Goal: Information Seeking & Learning: Compare options

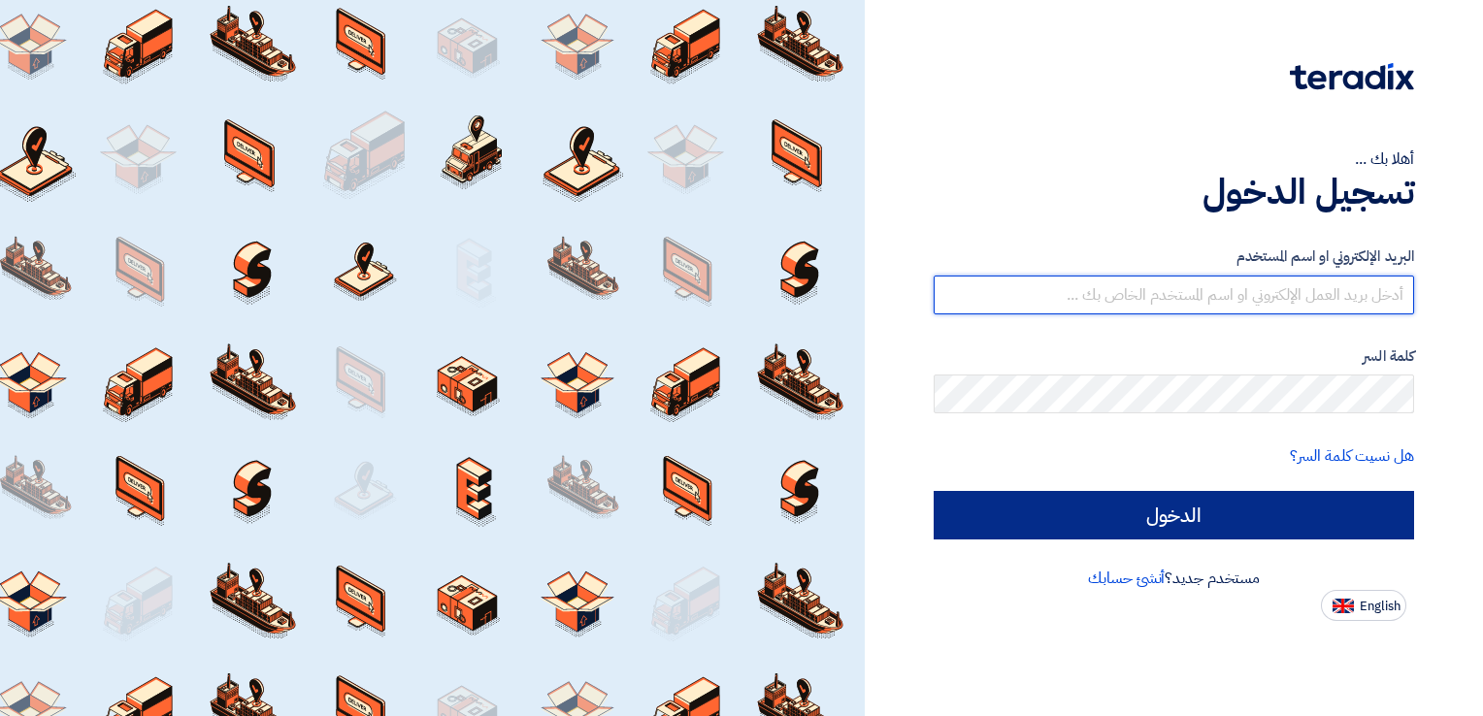
type input "[EMAIL_ADDRESS][DOMAIN_NAME]"
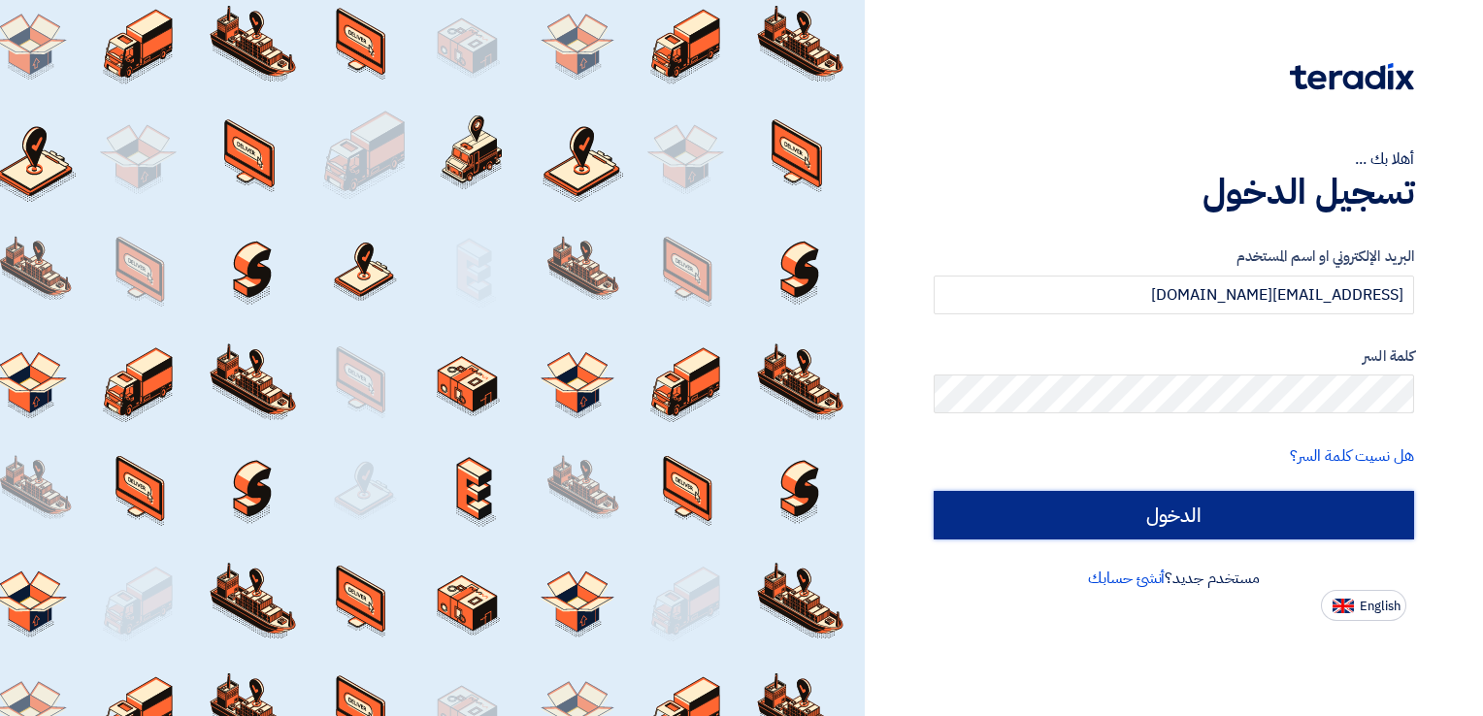
click at [1311, 516] on input "الدخول" at bounding box center [1174, 515] width 480 height 49
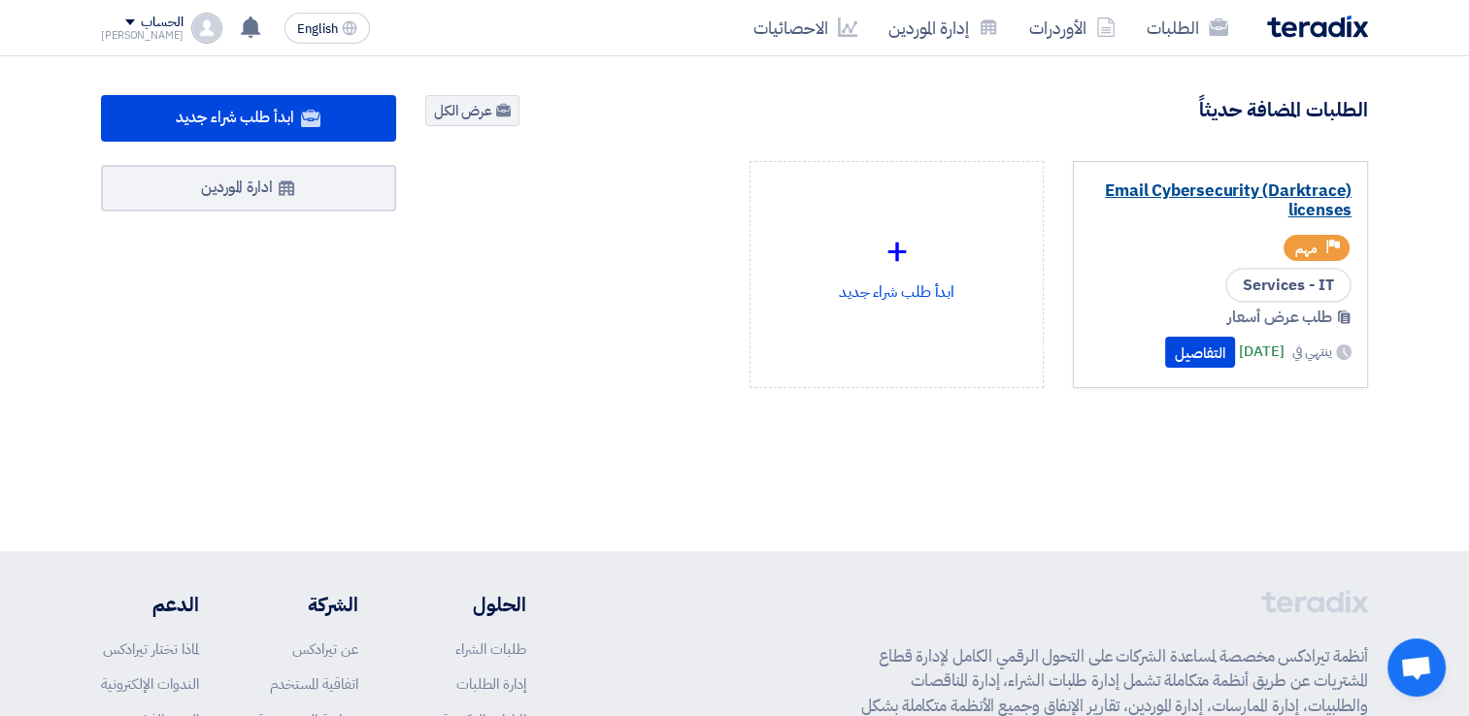
click at [1290, 190] on link "Email Cybersecurity (Darktrace) licenses" at bounding box center [1220, 201] width 262 height 39
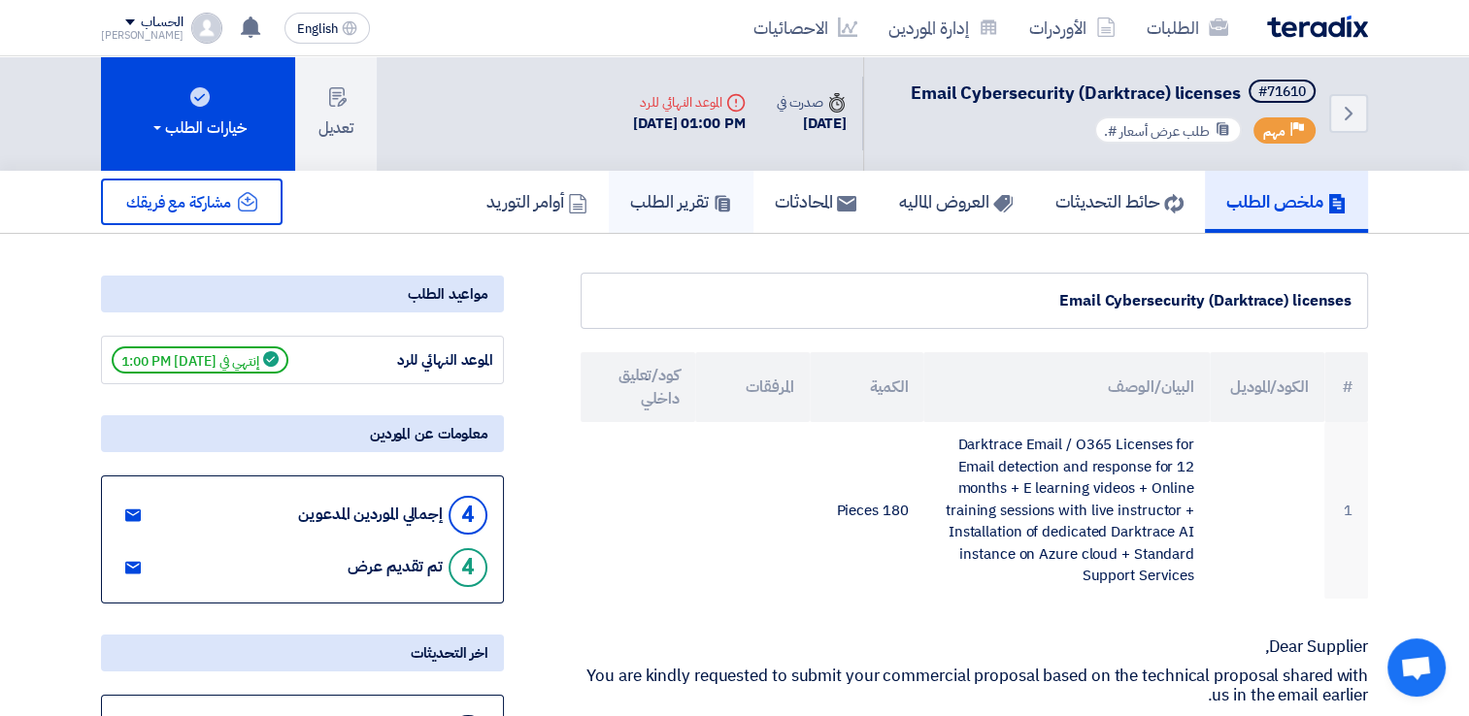
drag, startPoint x: 668, startPoint y: 215, endPoint x: 846, endPoint y: 266, distance: 185.6
click at [668, 215] on link "تقرير الطلب" at bounding box center [681, 202] width 145 height 62
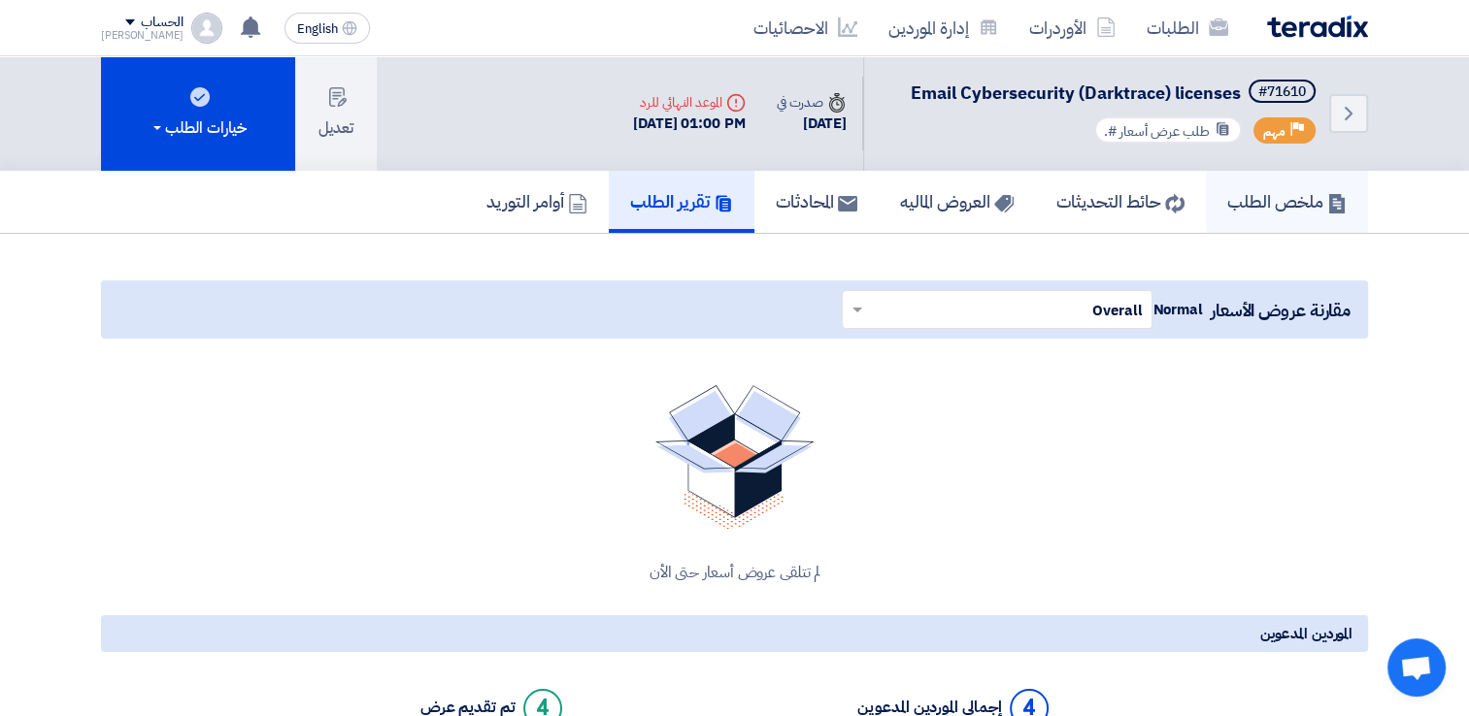
click at [1246, 208] on h5 "ملخص الطلب" at bounding box center [1286, 201] width 119 height 22
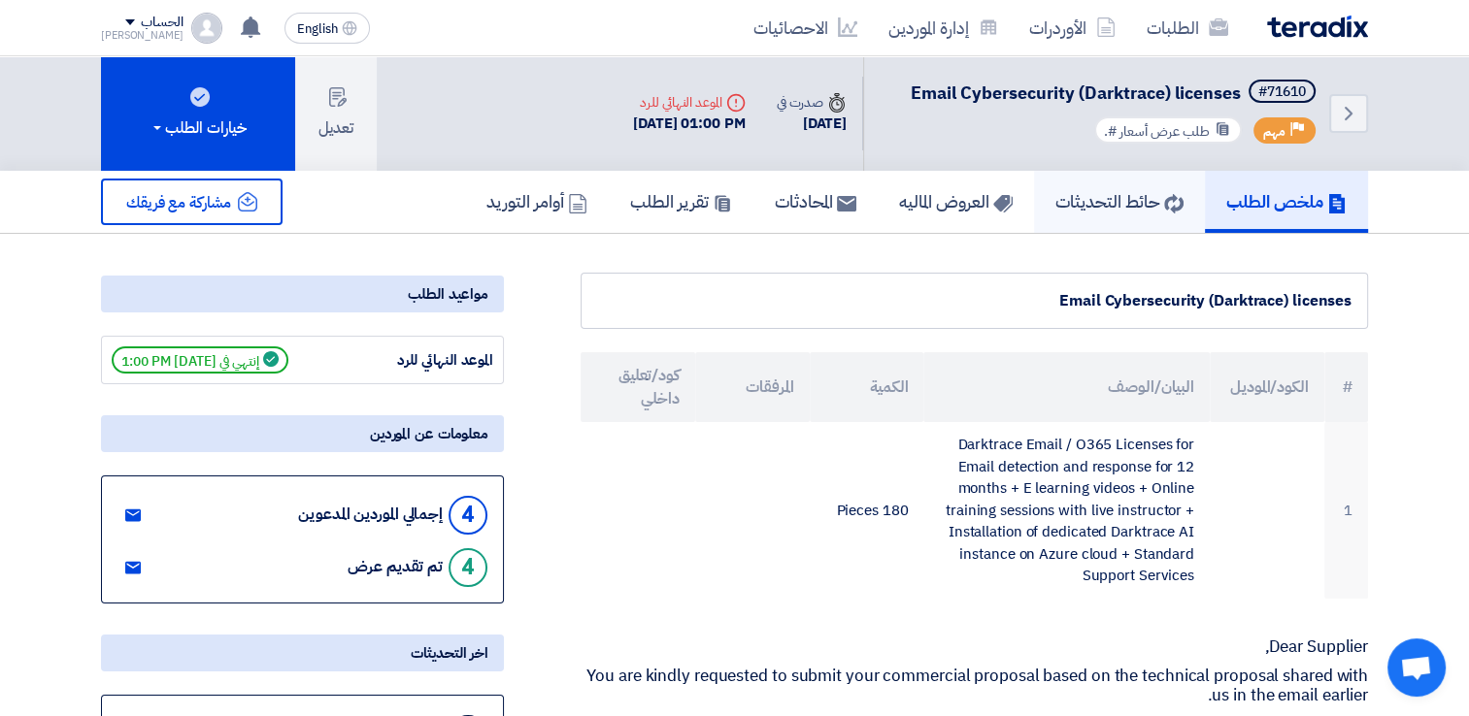
click at [1088, 198] on h5 "حائط التحديثات" at bounding box center [1119, 201] width 128 height 22
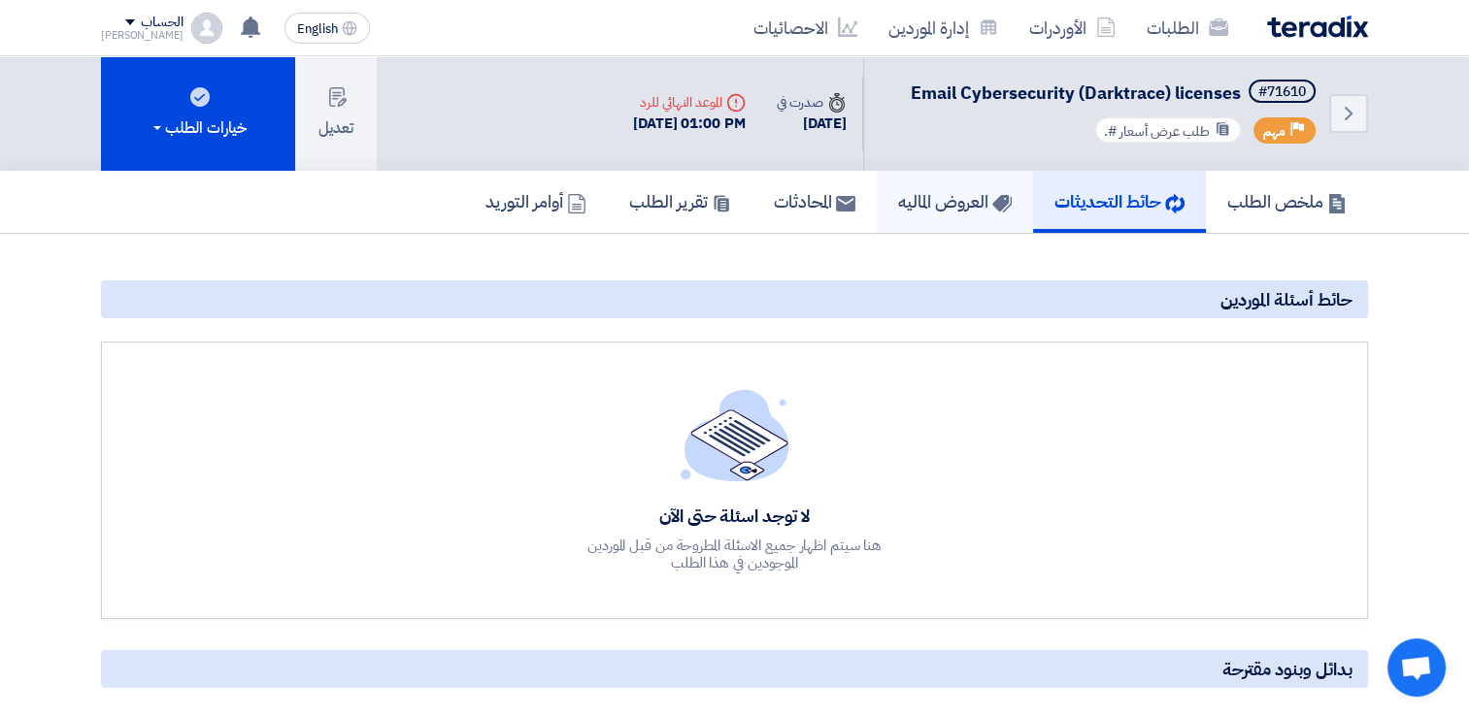
click at [944, 209] on h5 "العروض الماليه" at bounding box center [955, 201] width 114 height 22
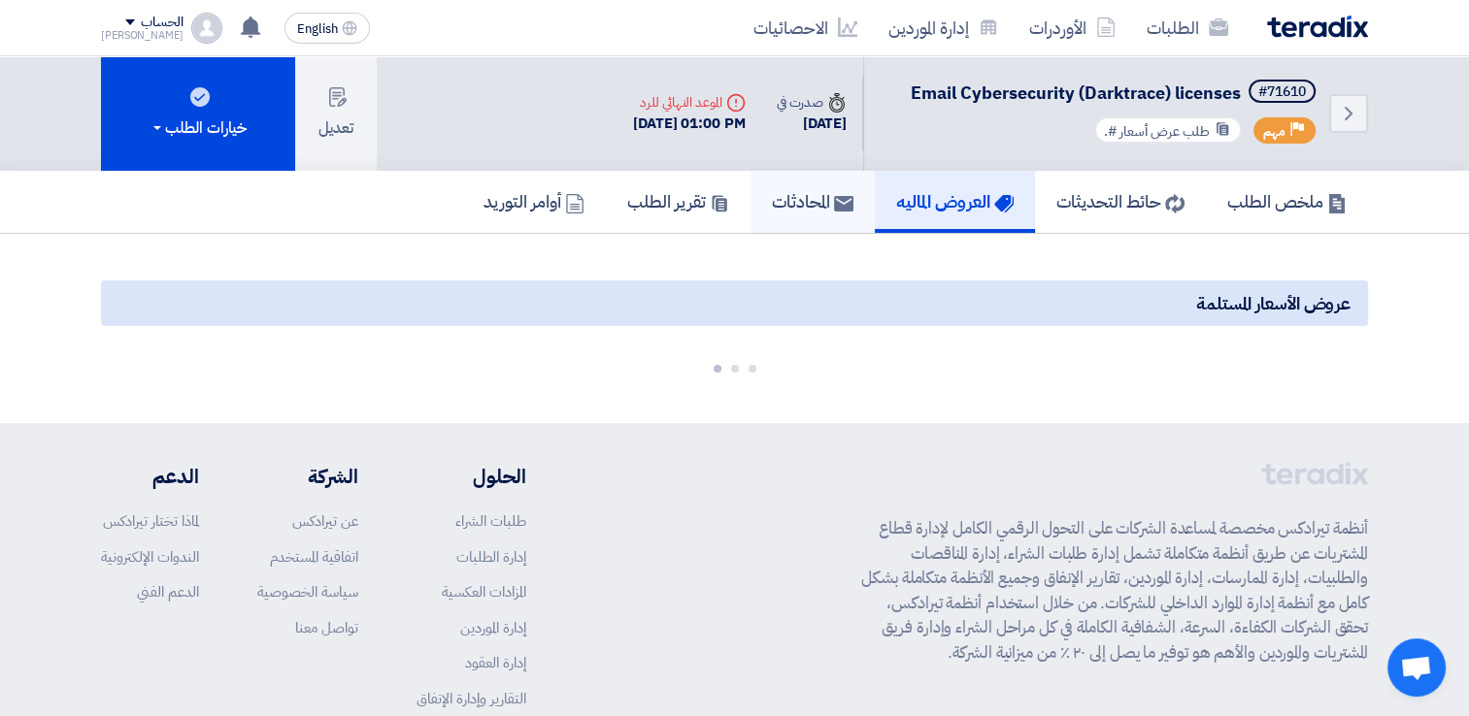
click at [788, 209] on h5 "المحادثات" at bounding box center [813, 201] width 82 height 22
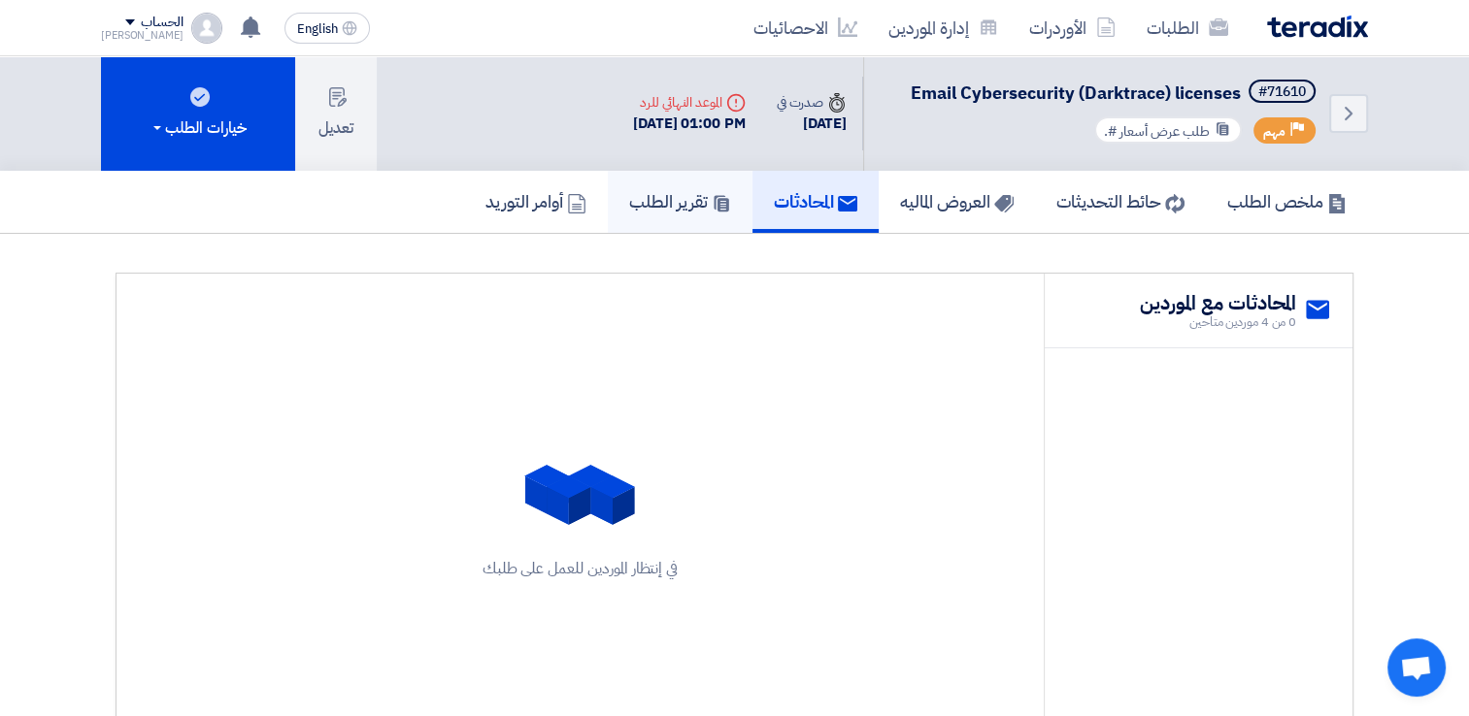
click at [629, 211] on h5 "تقرير الطلب" at bounding box center [680, 201] width 102 height 22
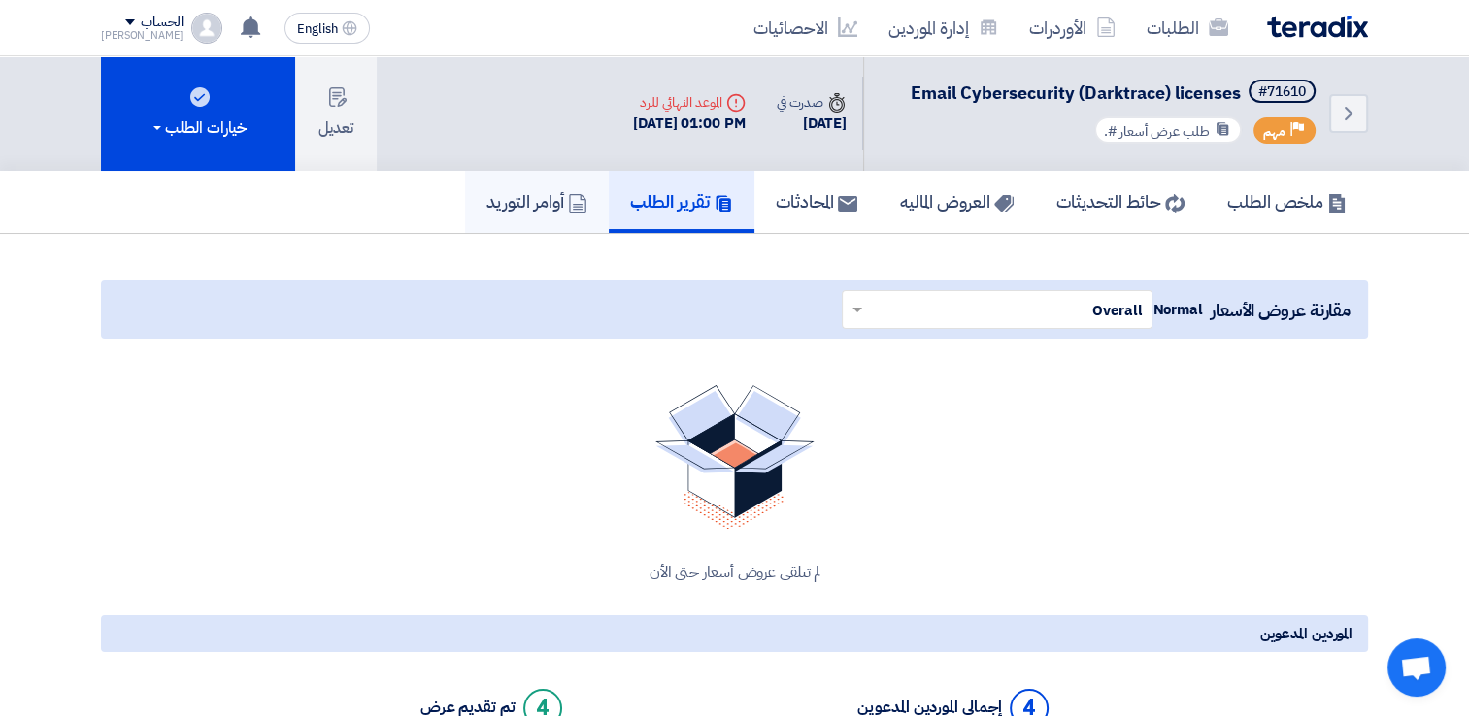
click at [465, 210] on link "أوامر التوريد" at bounding box center [537, 202] width 144 height 62
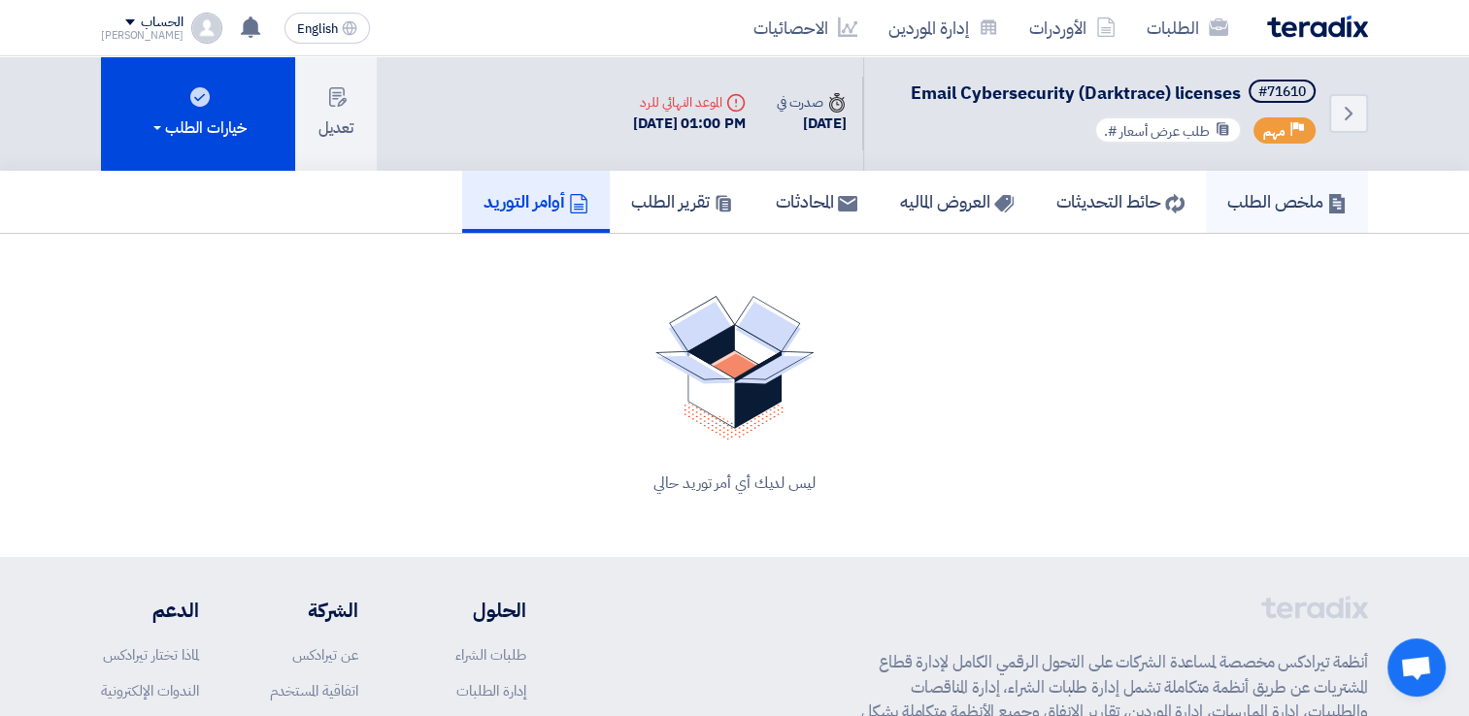
click at [1275, 207] on h5 "ملخص الطلب" at bounding box center [1286, 201] width 119 height 22
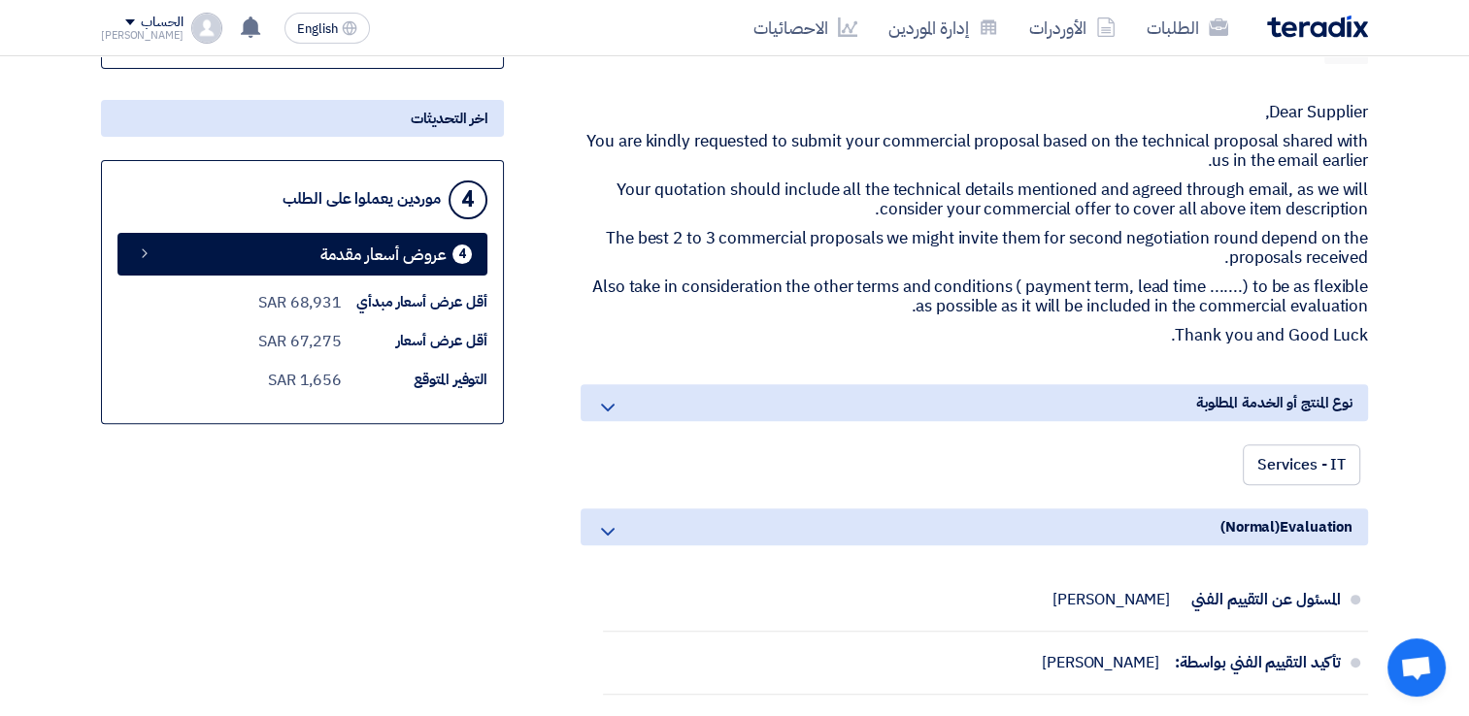
scroll to position [582, 0]
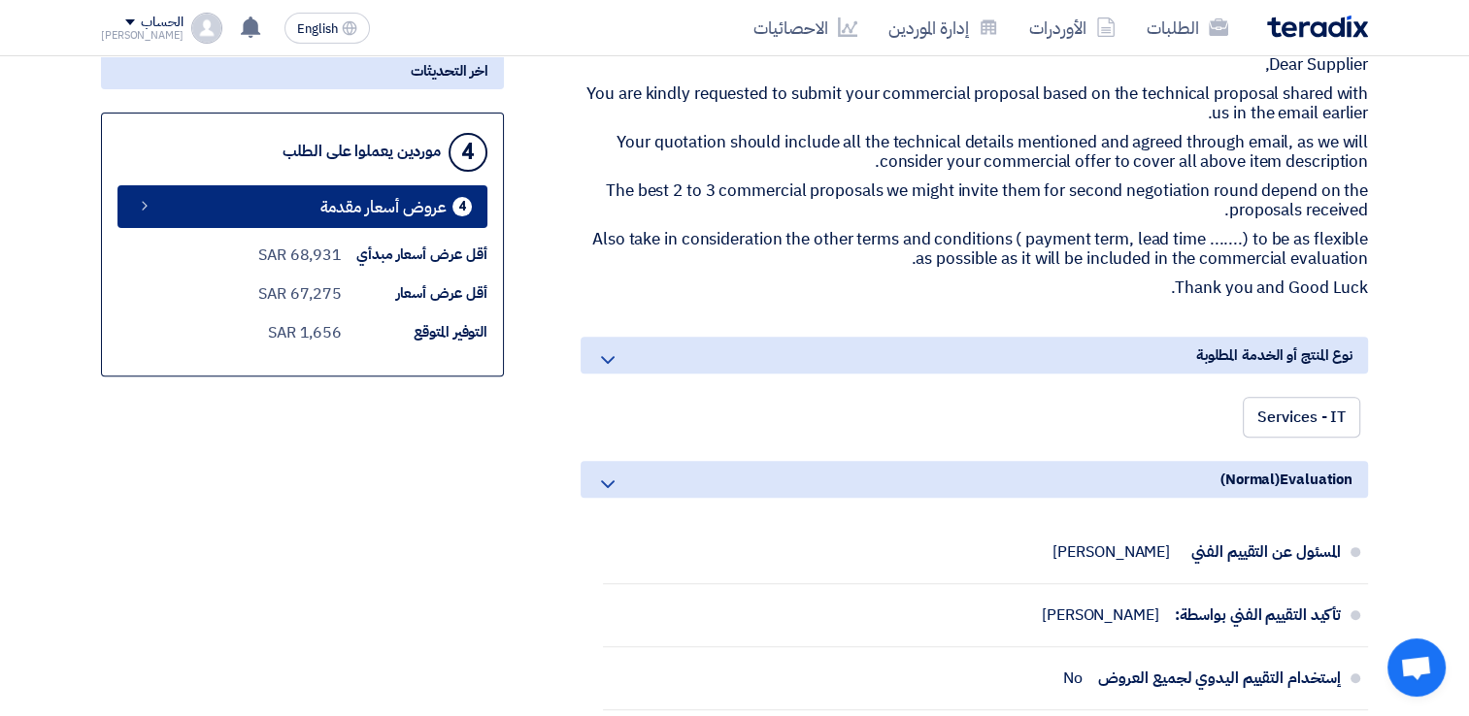
click at [400, 208] on span "عروض أسعار مقدمة" at bounding box center [383, 207] width 126 height 15
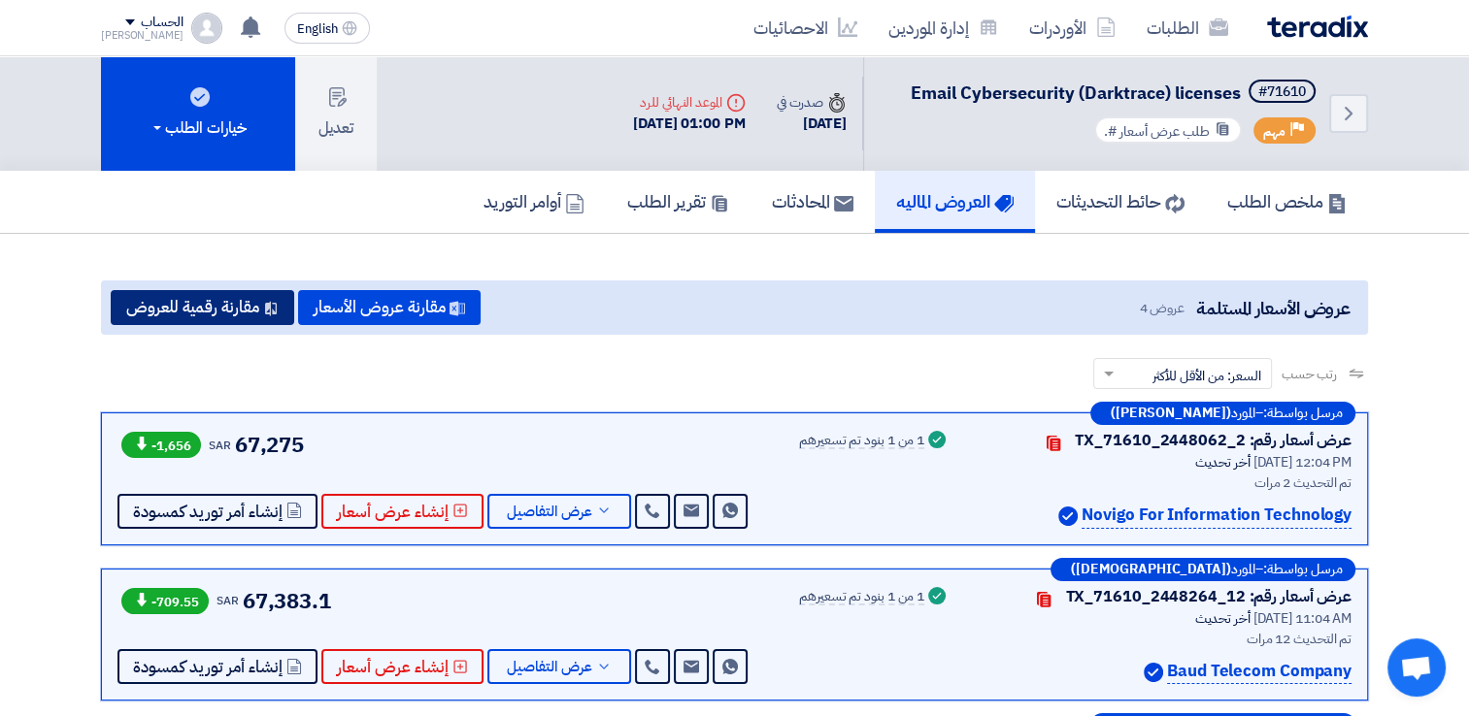
click at [268, 319] on button "مقارنة رقمية للعروض" at bounding box center [202, 307] width 183 height 35
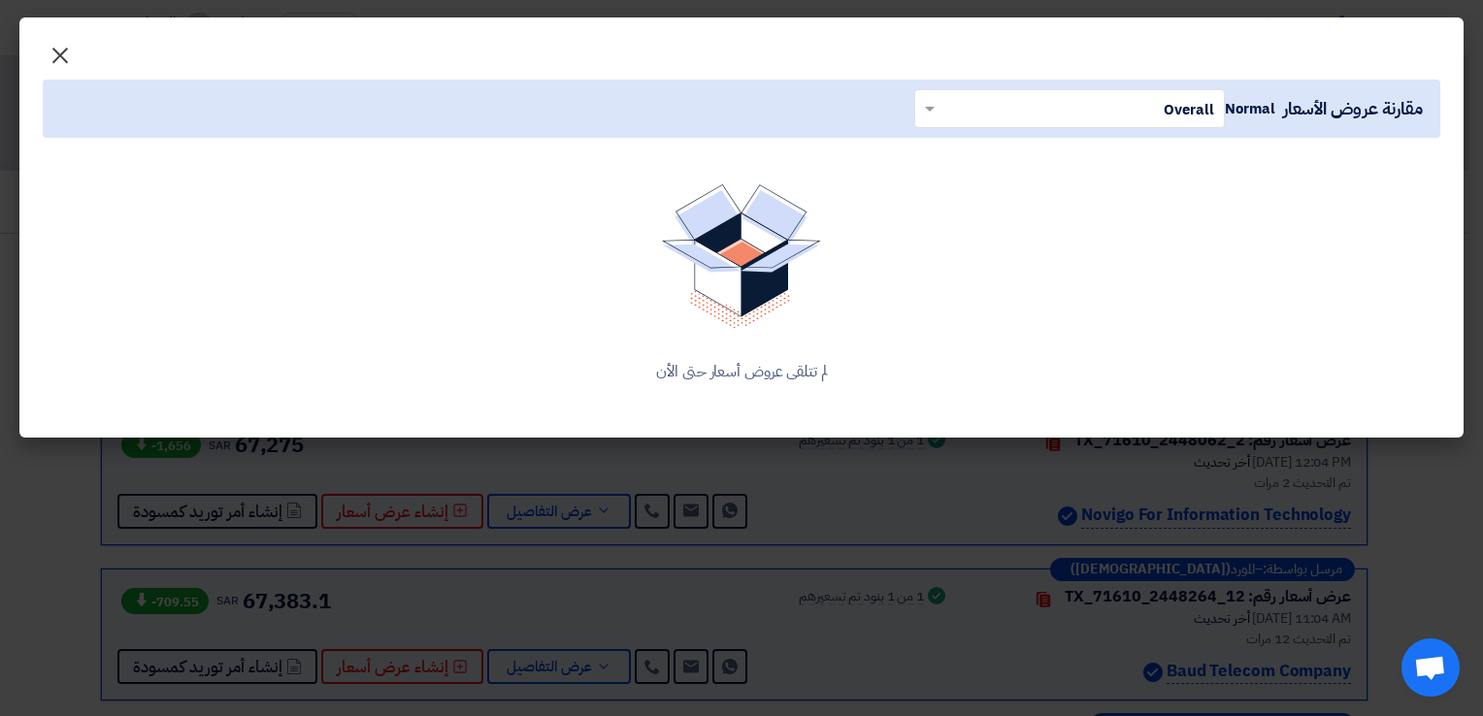
click at [60, 49] on span "×" at bounding box center [60, 54] width 23 height 58
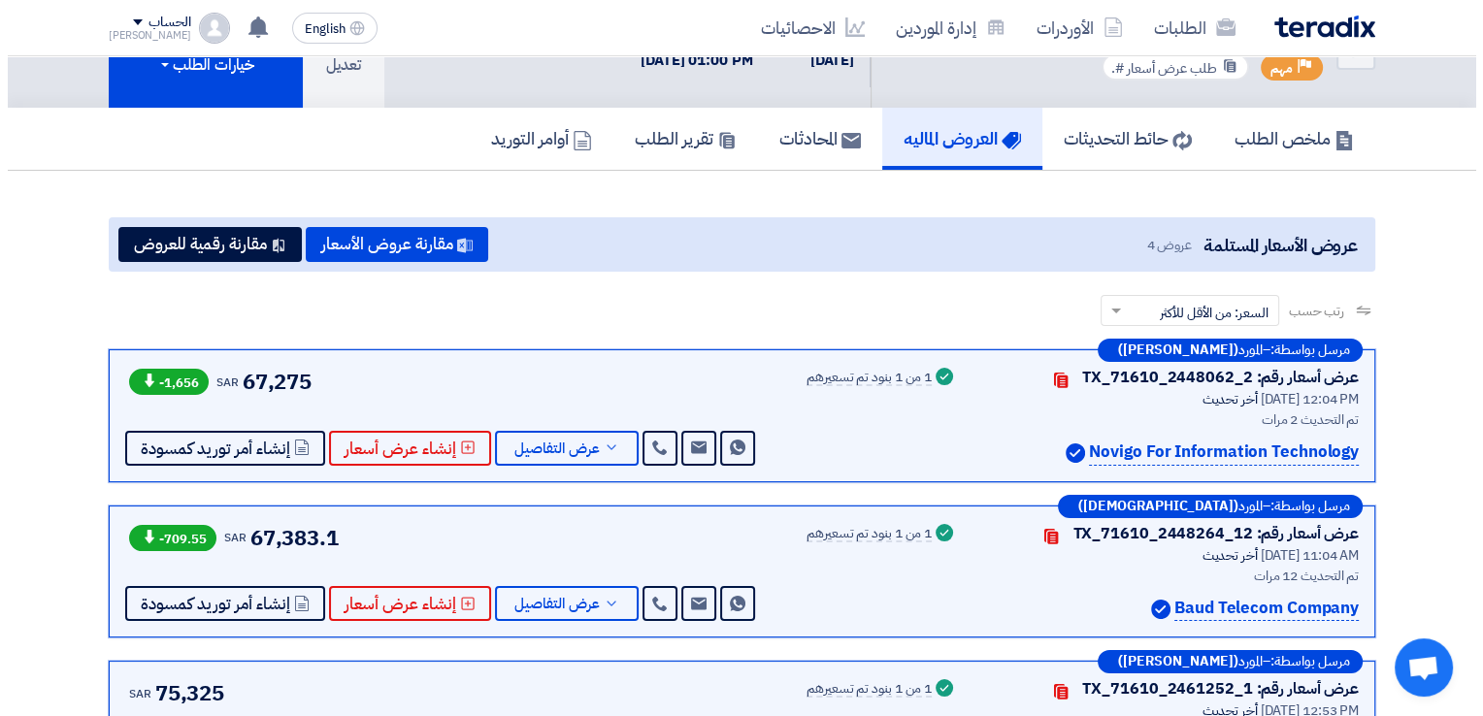
scroll to position [97, 0]
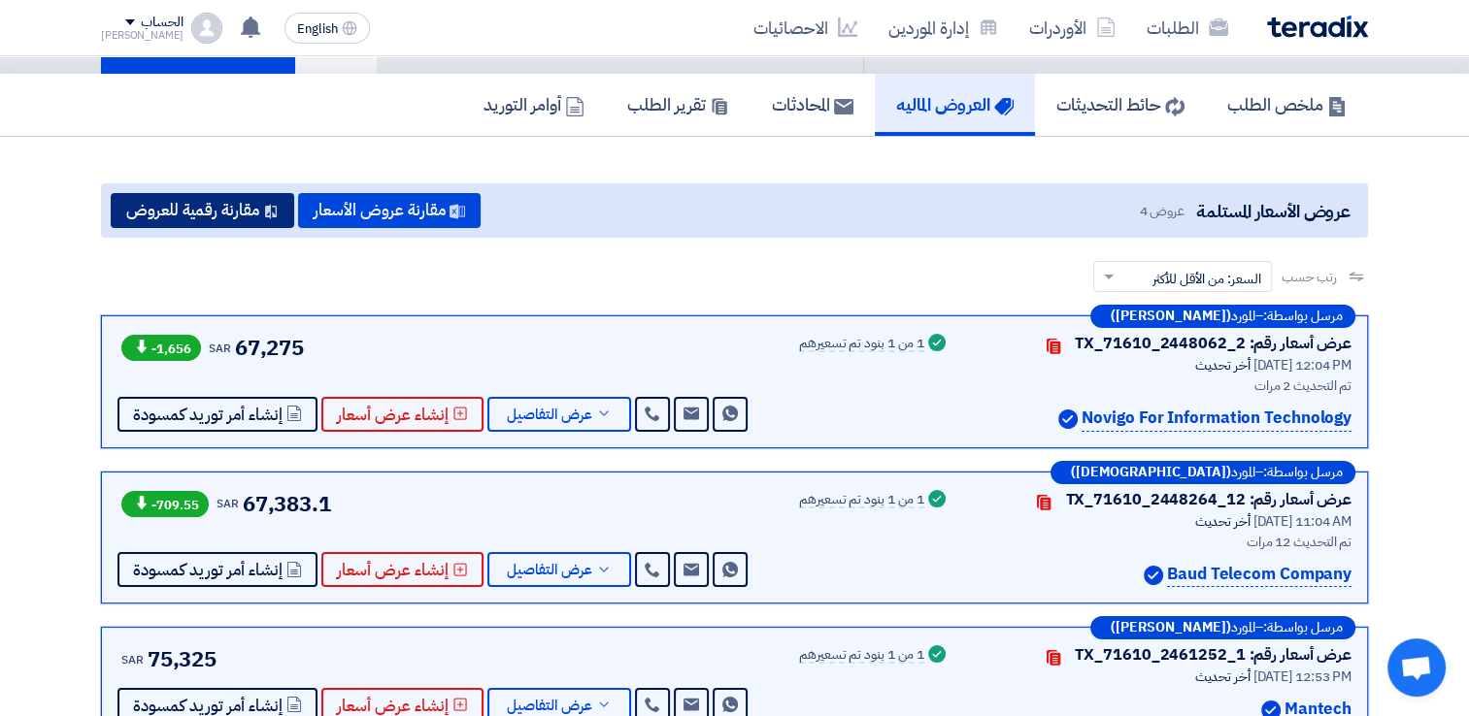
click at [243, 209] on button "مقارنة رقمية للعروض" at bounding box center [202, 210] width 183 height 35
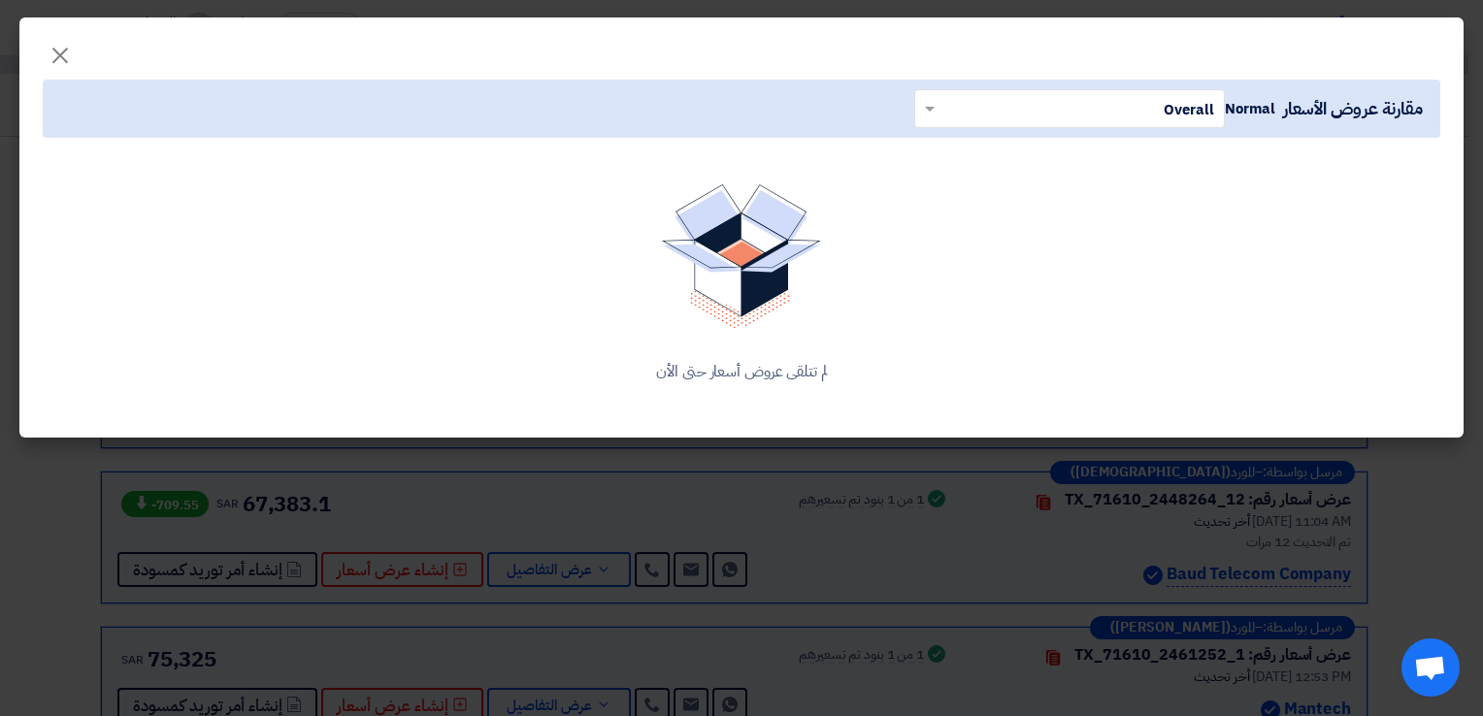
click at [809, 362] on div "لم تتلقى عروض أسعار حتى الأن" at bounding box center [741, 371] width 1351 height 23
click at [1110, 101] on input "text" at bounding box center [1080, 108] width 272 height 32
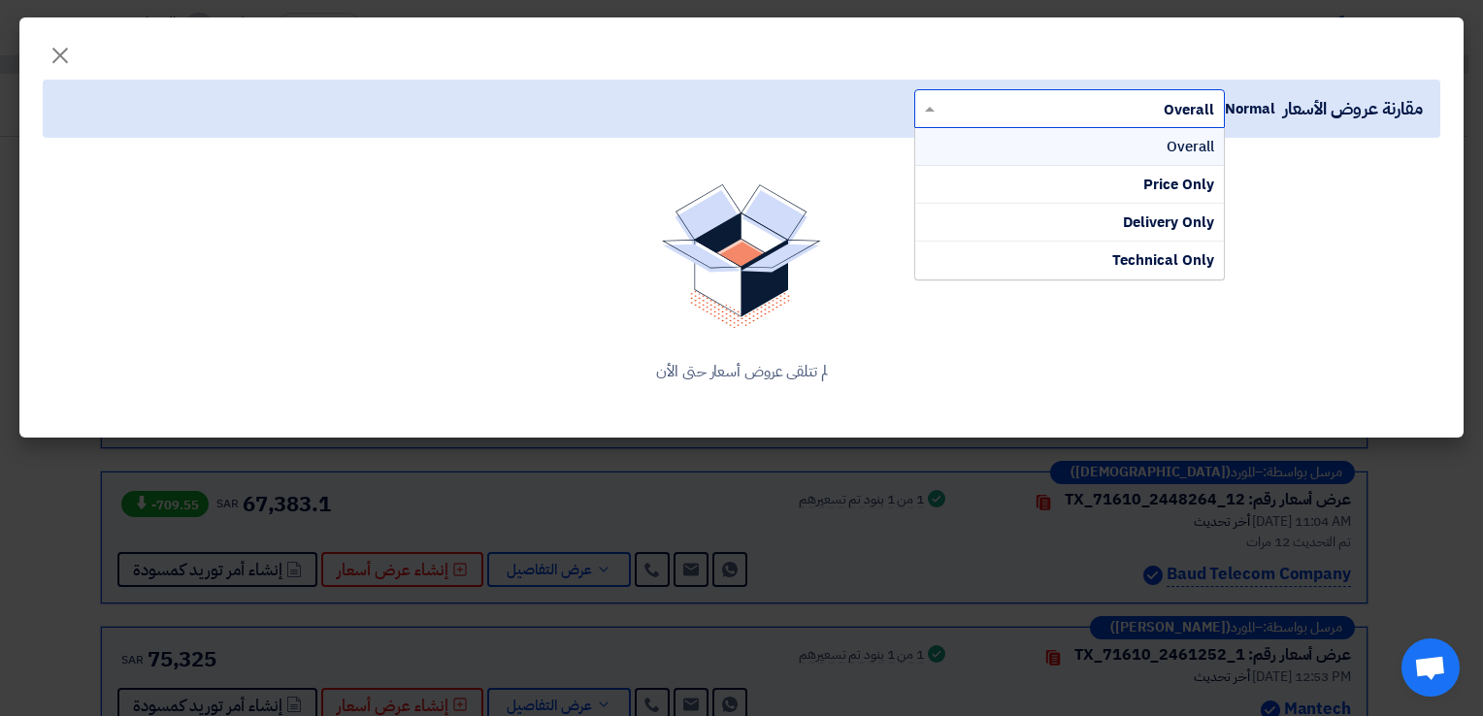
click at [285, 132] on div "مقارنة عروض الأسعار Normal × Overall × Overall Price Only Delivery Only Technic…" at bounding box center [742, 109] width 1398 height 58
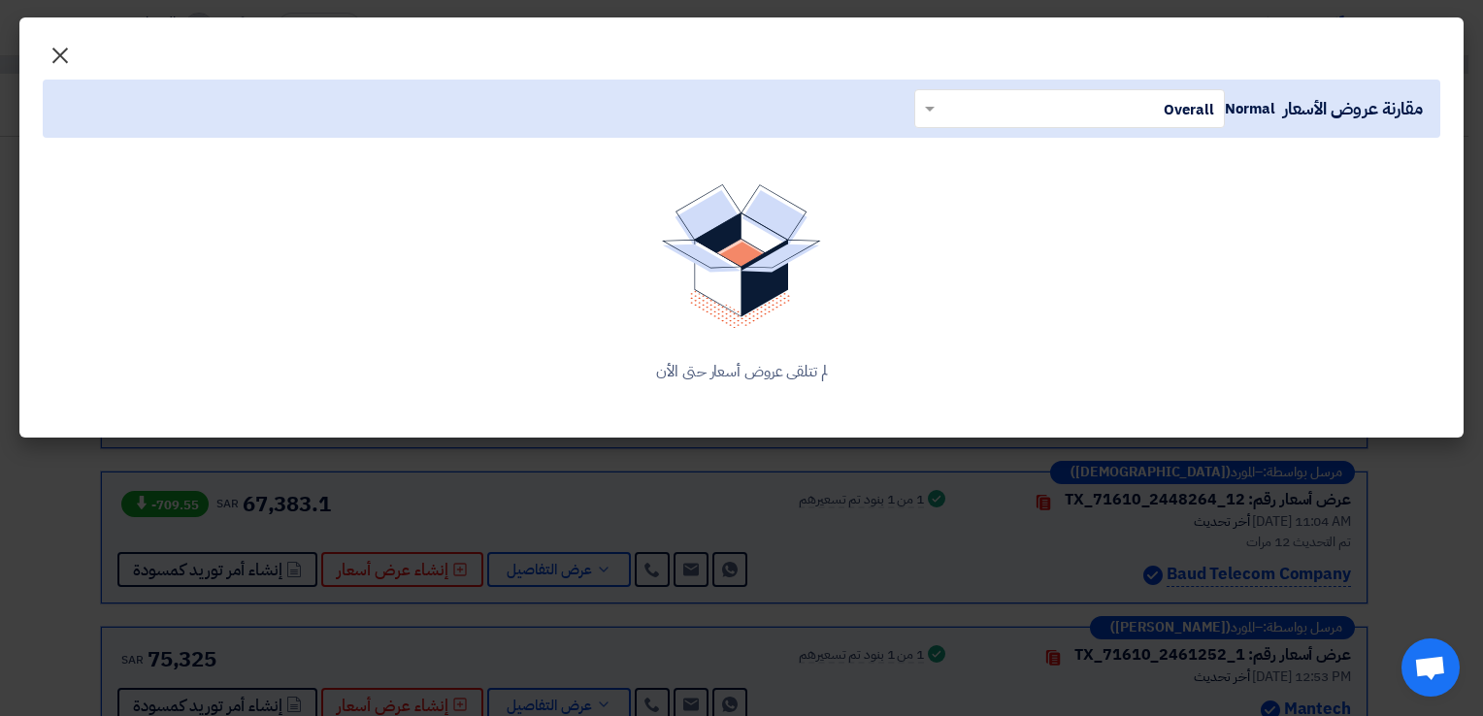
click at [56, 52] on span "×" at bounding box center [60, 54] width 23 height 58
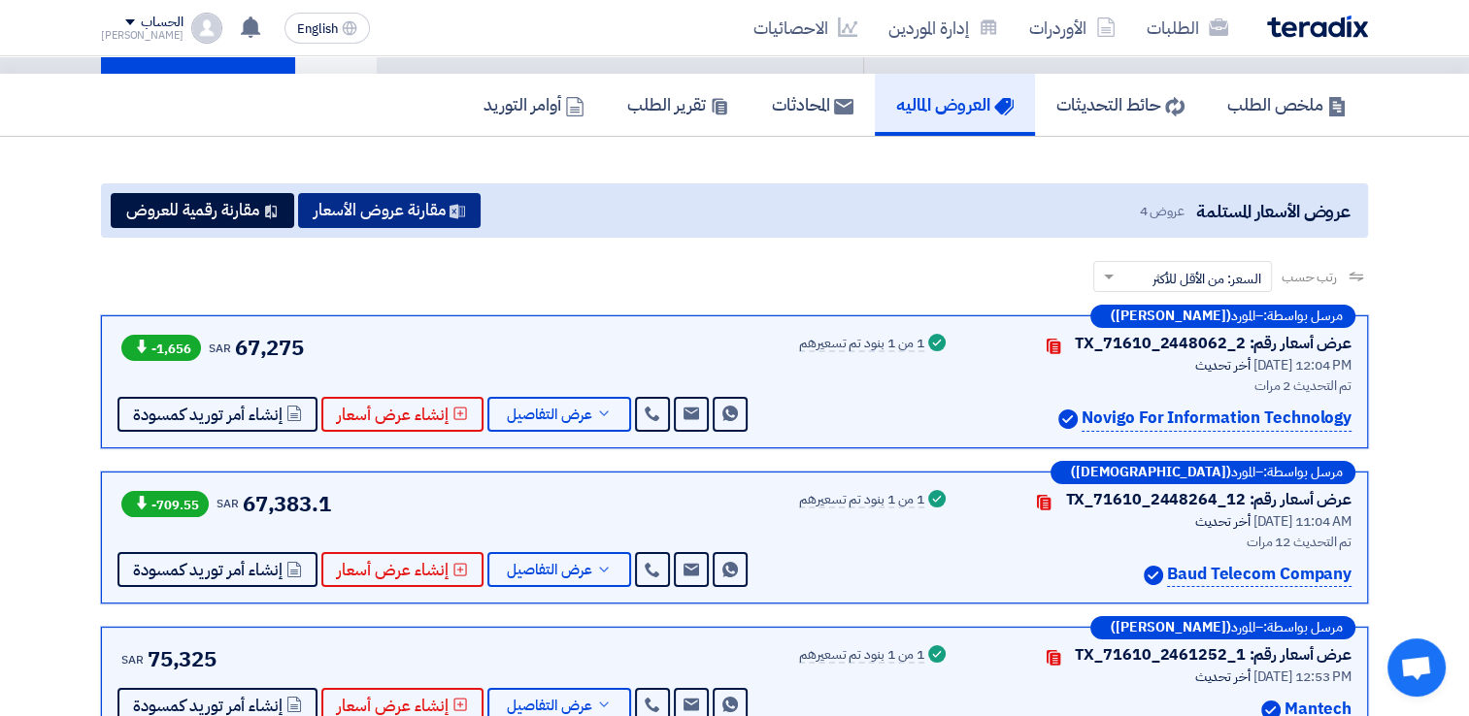
click at [388, 206] on button "مقارنة عروض الأسعار" at bounding box center [389, 210] width 182 height 35
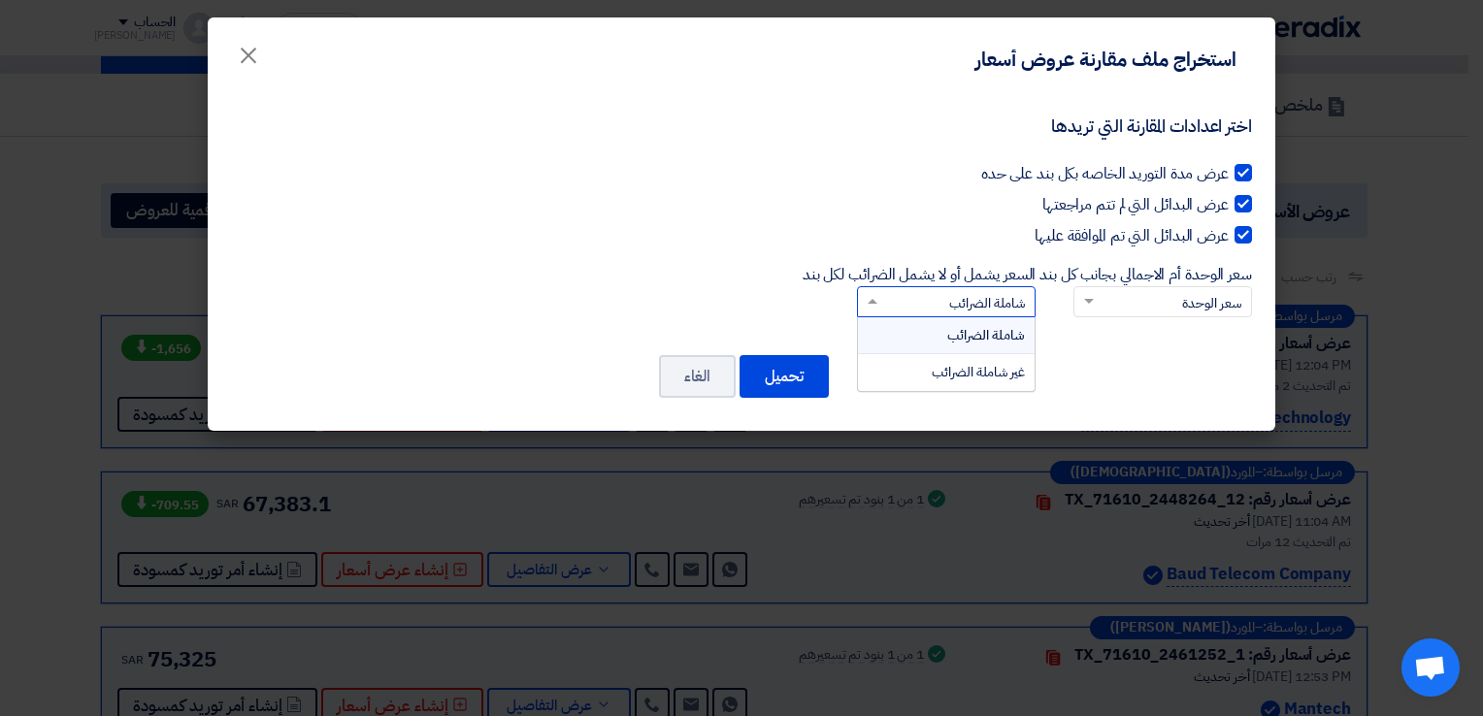
click at [951, 302] on input "السعر يشمل أو لا يشمل الضرائب لكل بند × شاملة الضرائب شاملة الضرائب غير شاملة ا…" at bounding box center [957, 303] width 140 height 32
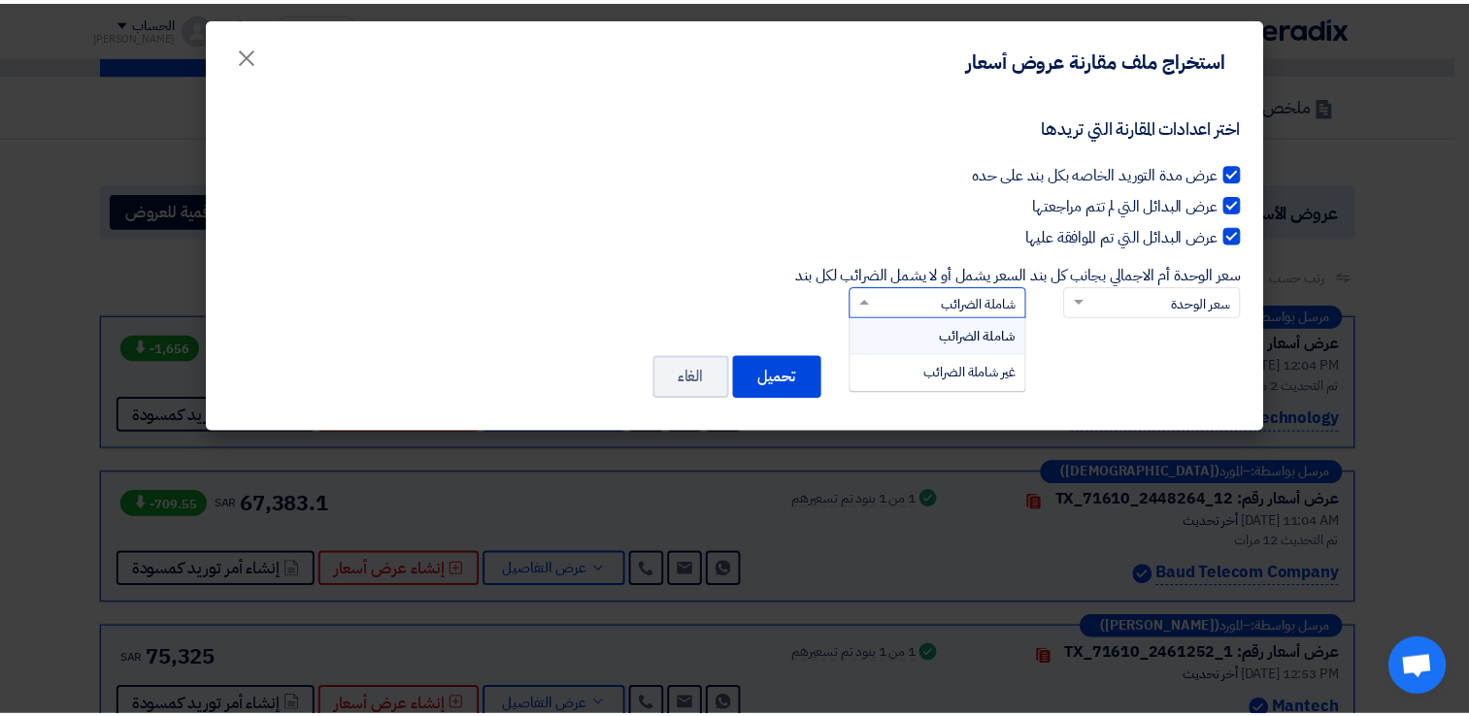
scroll to position [0, 0]
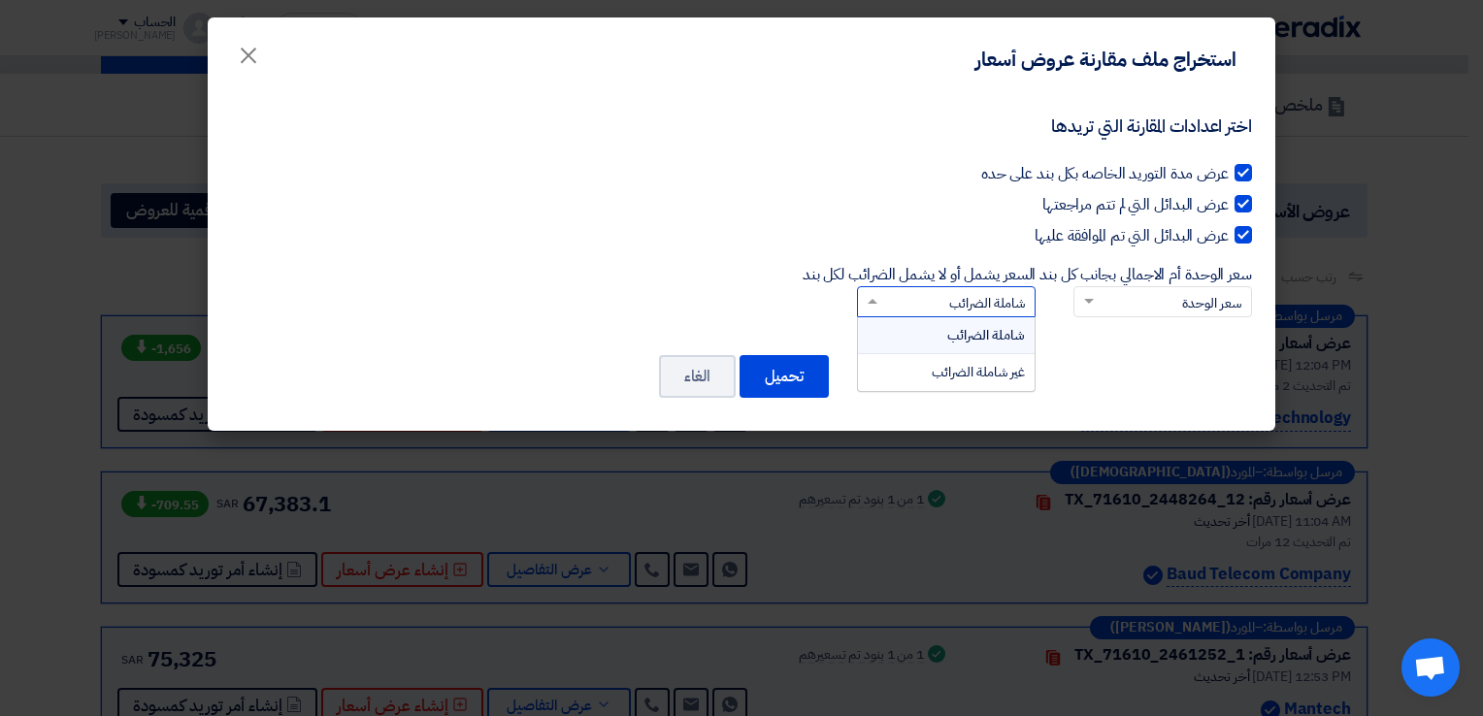
click at [582, 290] on div "اختر اعدادات المقارنة التي تريدها عرض مدة التوريد الخاصه بكل بند على حده عرض ال…" at bounding box center [741, 217] width 1021 height 241
click at [243, 57] on span "×" at bounding box center [248, 54] width 23 height 58
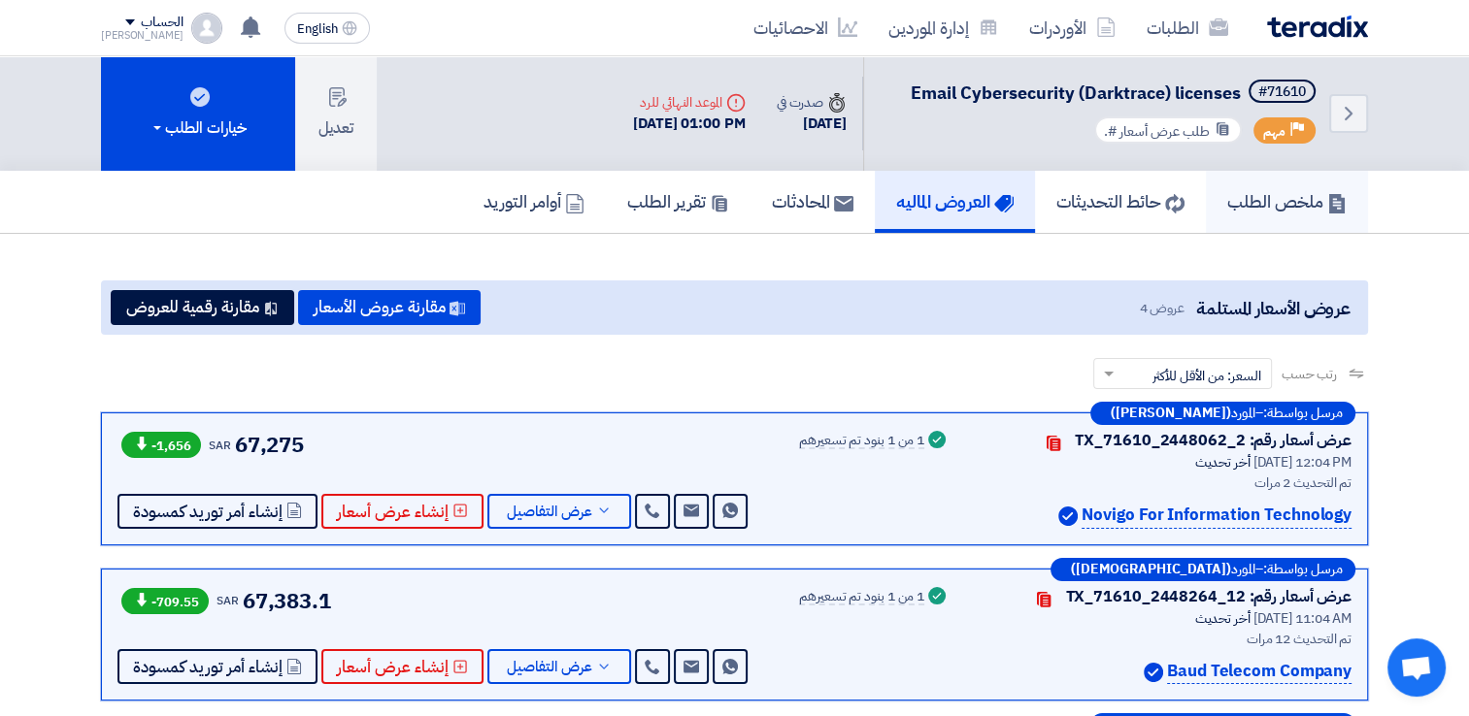
click at [1273, 215] on link "ملخص الطلب" at bounding box center [1287, 202] width 162 height 62
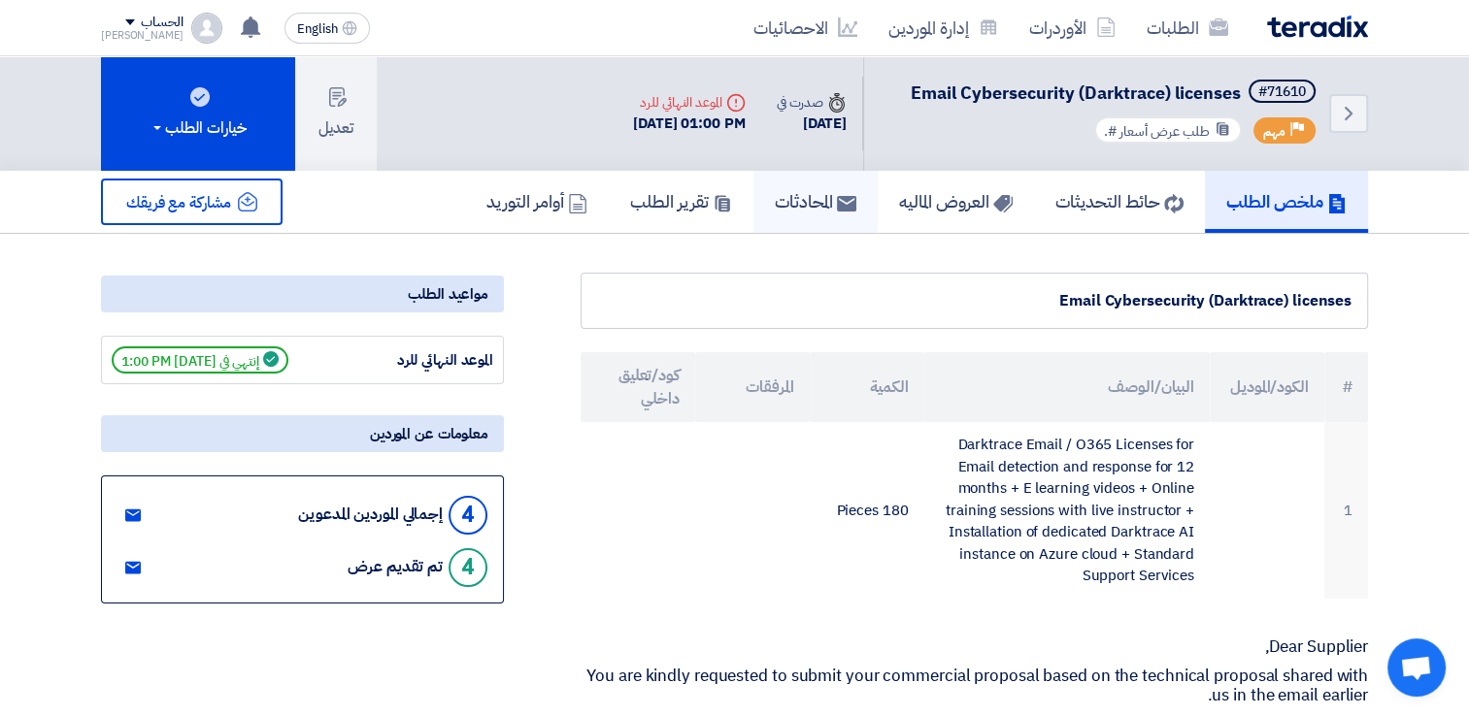
click at [837, 210] on icon at bounding box center [846, 203] width 19 height 19
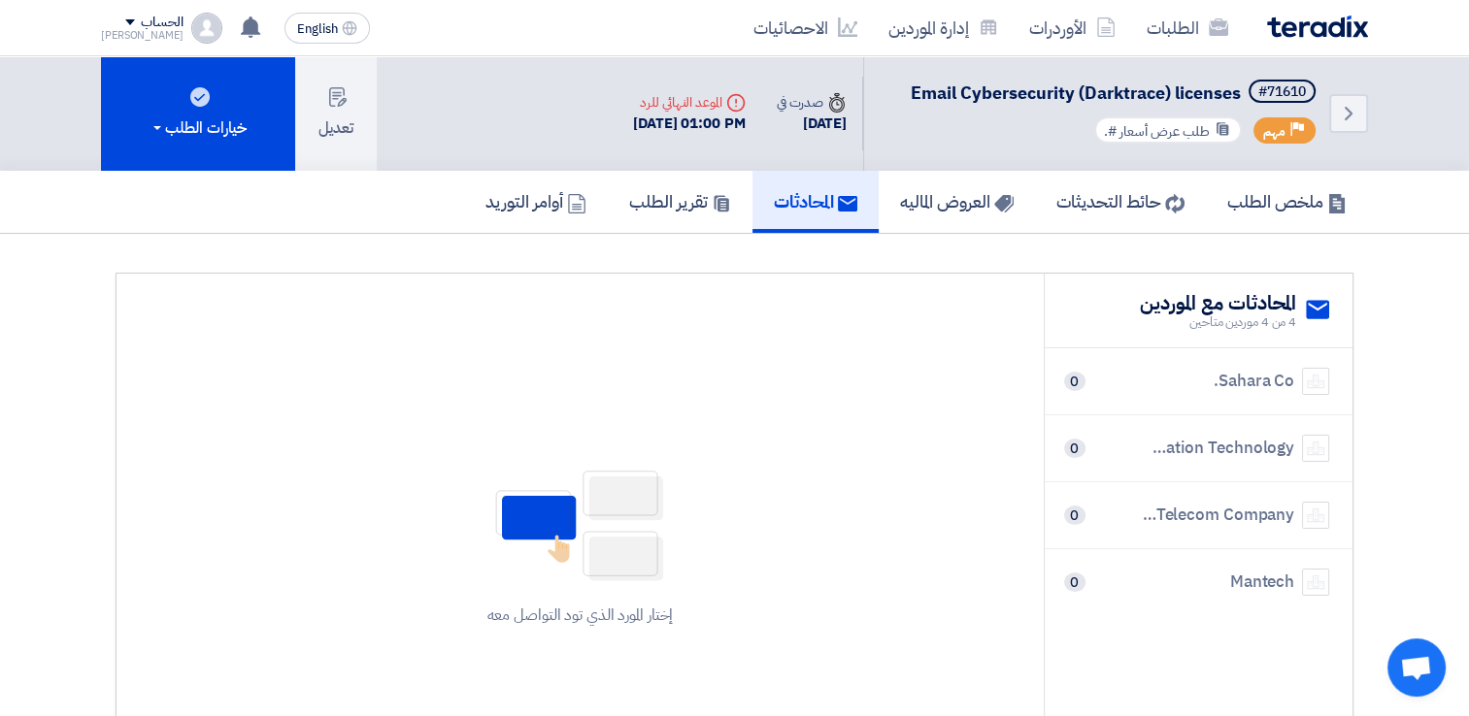
click at [955, 235] on section "service المحادثات مع الموردين 4 من 4 موردين متاحين Sahara Co. 0 Novigo For Info…" at bounding box center [734, 545] width 1469 height 623
click at [968, 212] on h5 "العروض الماليه" at bounding box center [957, 201] width 114 height 22
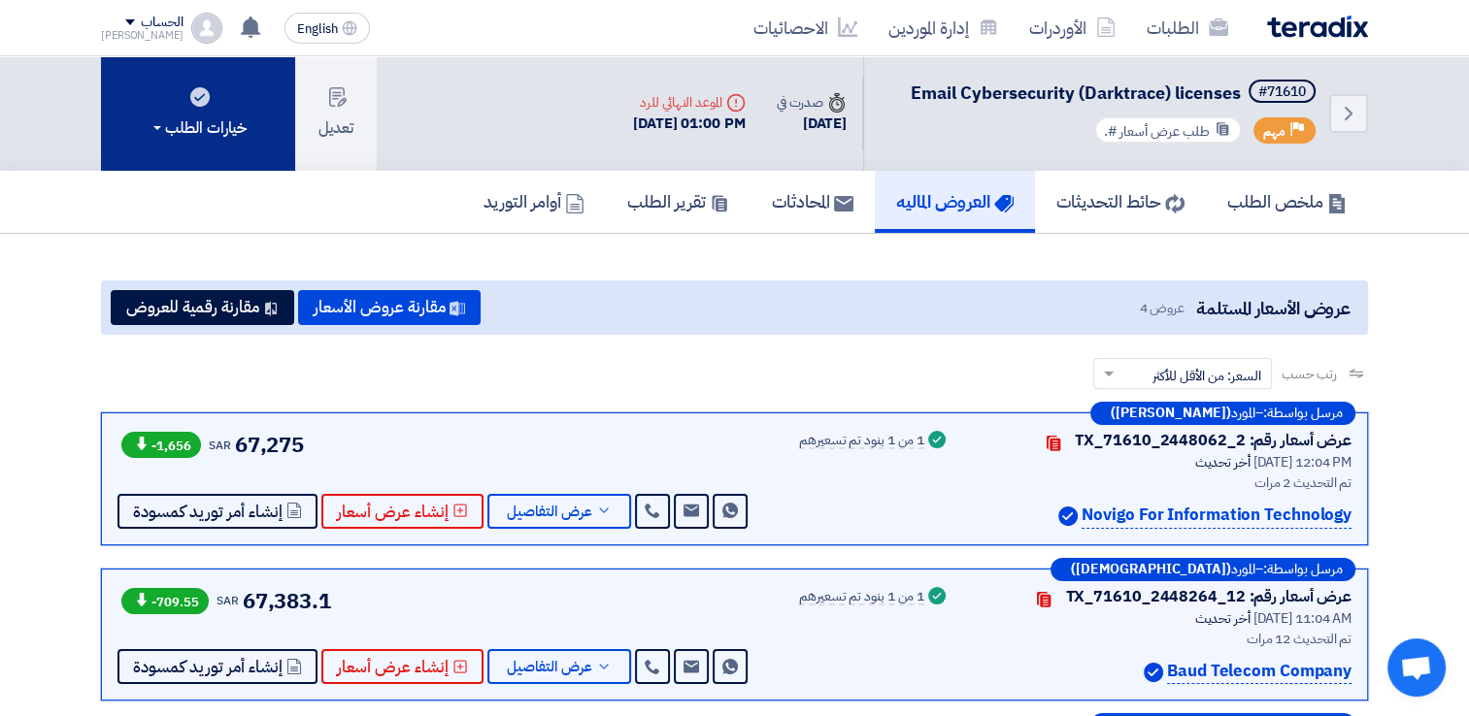
click at [145, 123] on button "خيارات الطلب" at bounding box center [198, 113] width 194 height 115
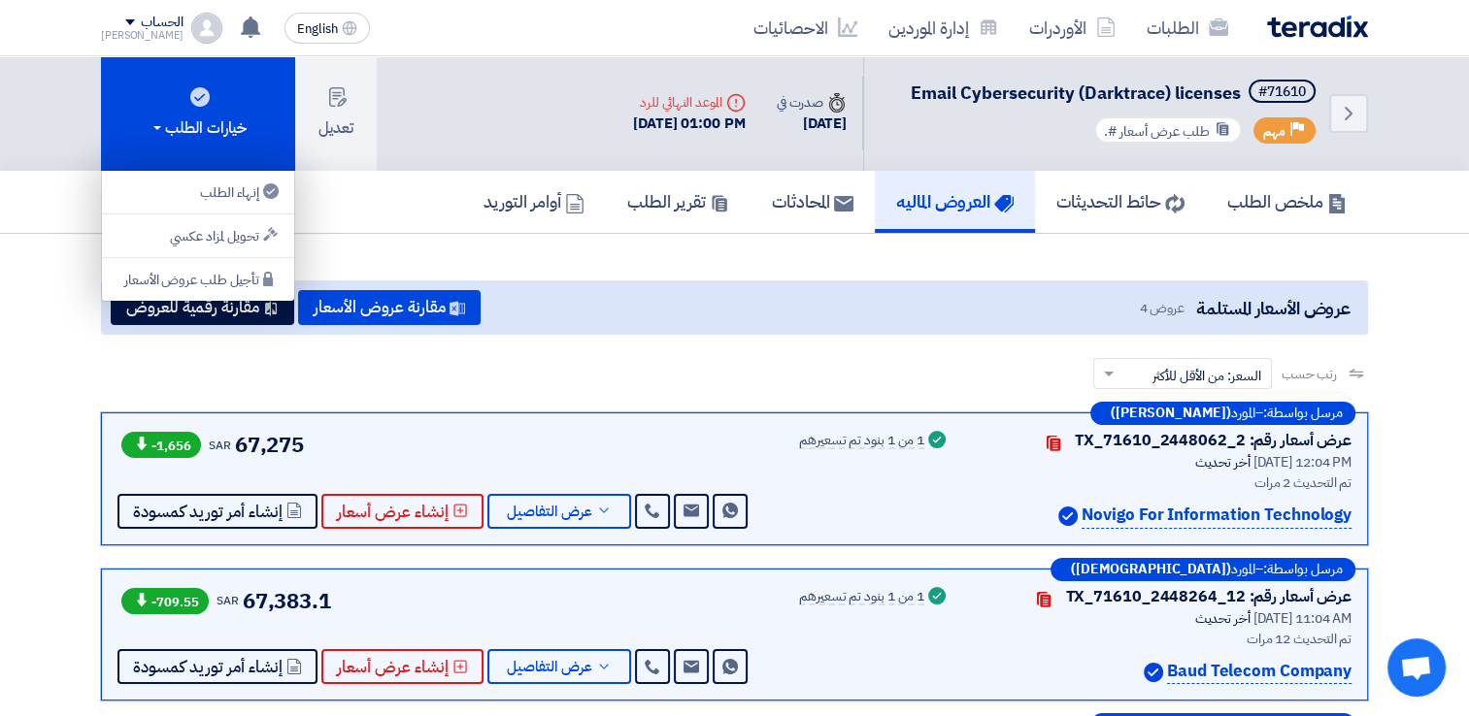
click at [617, 285] on div "عروض الأسعار المستلمة عروض 4 مقارنة عروض الأسعار مقارنة رقمية للعروض" at bounding box center [734, 308] width 1267 height 54
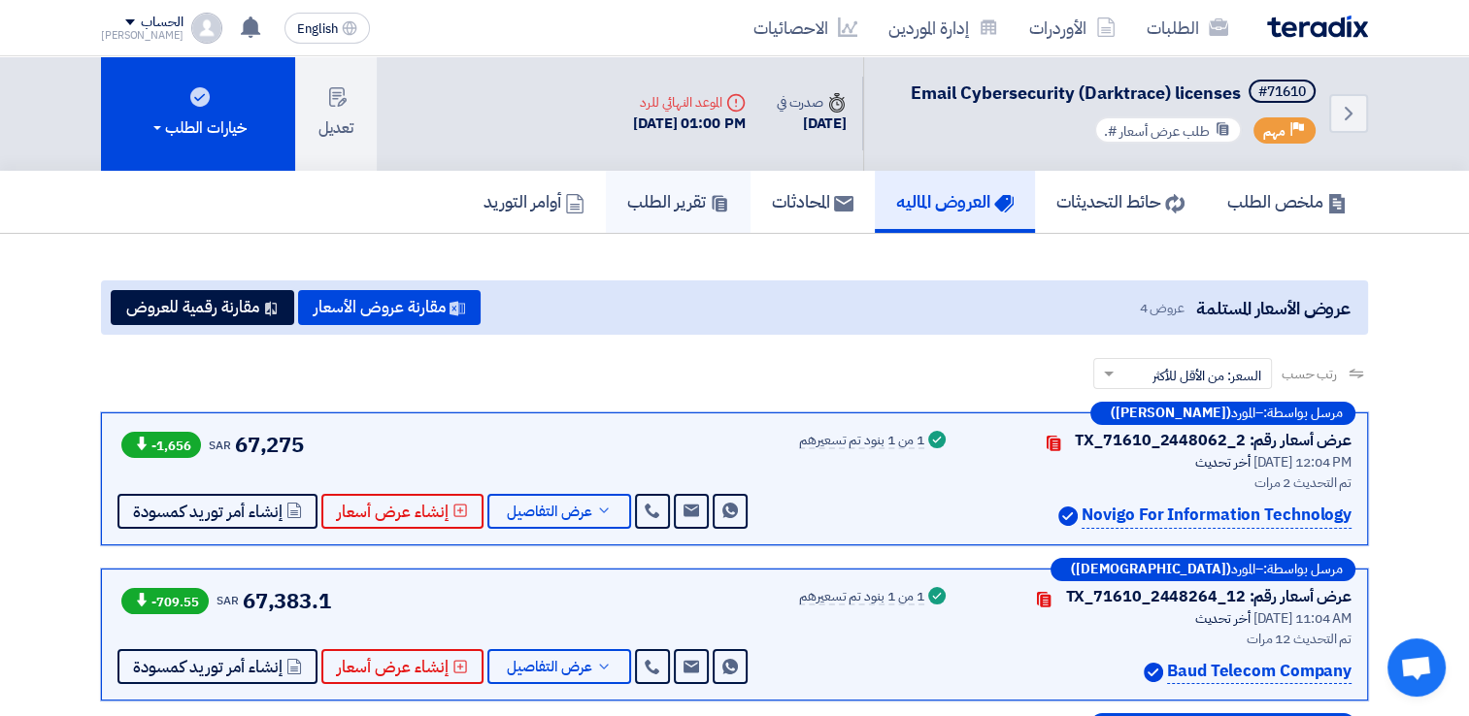
click at [710, 197] on icon at bounding box center [719, 203] width 19 height 19
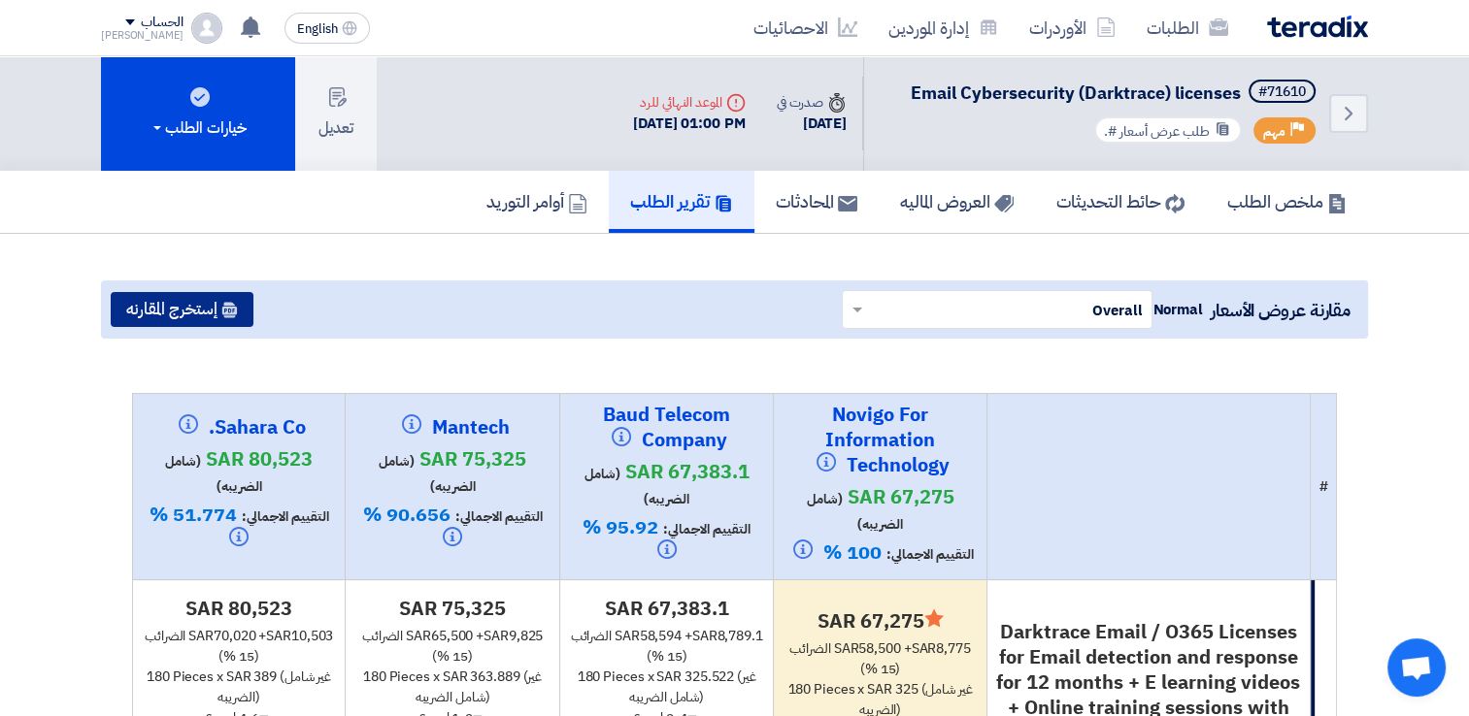
click at [206, 312] on button "إستخرج المقارنه" at bounding box center [182, 309] width 143 height 35
